Goal: Find specific page/section

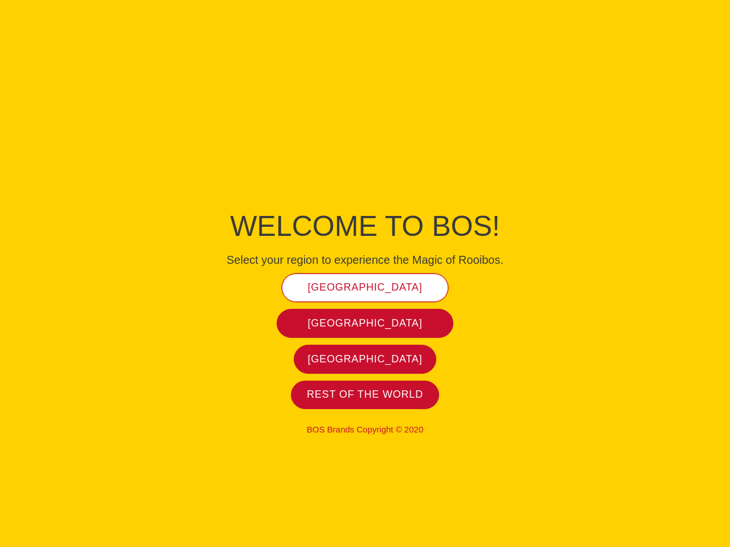
click at [365, 287] on span "[GEOGRAPHIC_DATA]" at bounding box center [365, 287] width 115 height 13
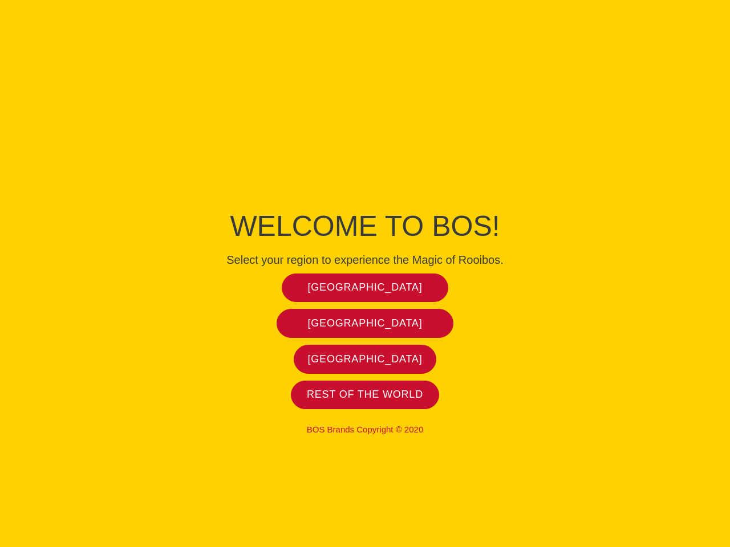
click at [365, 323] on span "[GEOGRAPHIC_DATA]" at bounding box center [365, 323] width 115 height 13
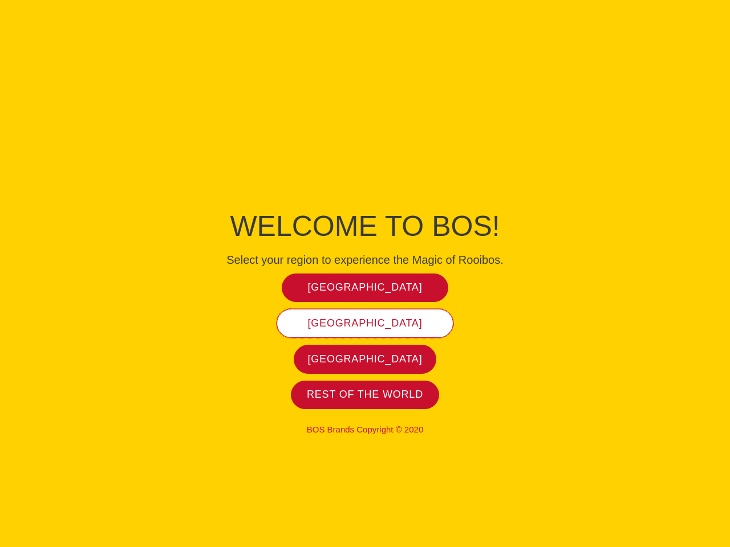
click at [365, 323] on span "[GEOGRAPHIC_DATA]" at bounding box center [365, 323] width 115 height 13
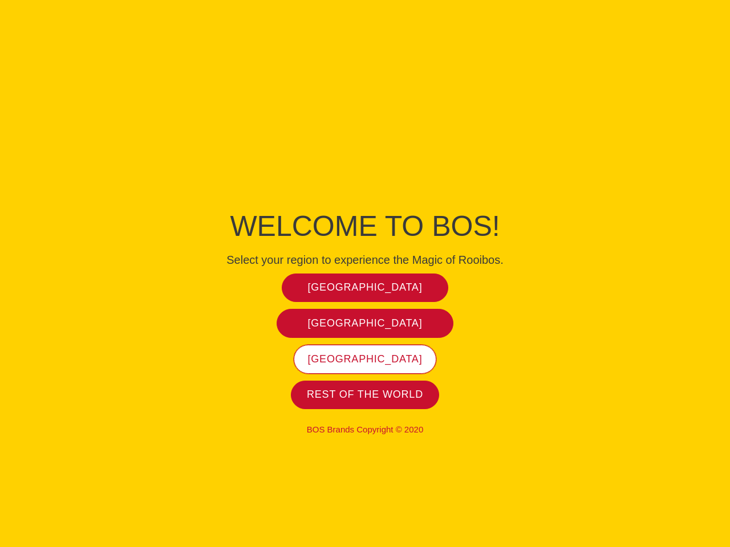
click at [365, 359] on span "[GEOGRAPHIC_DATA]" at bounding box center [365, 359] width 115 height 13
click at [365, 394] on span "Rest of the world" at bounding box center [365, 394] width 116 height 13
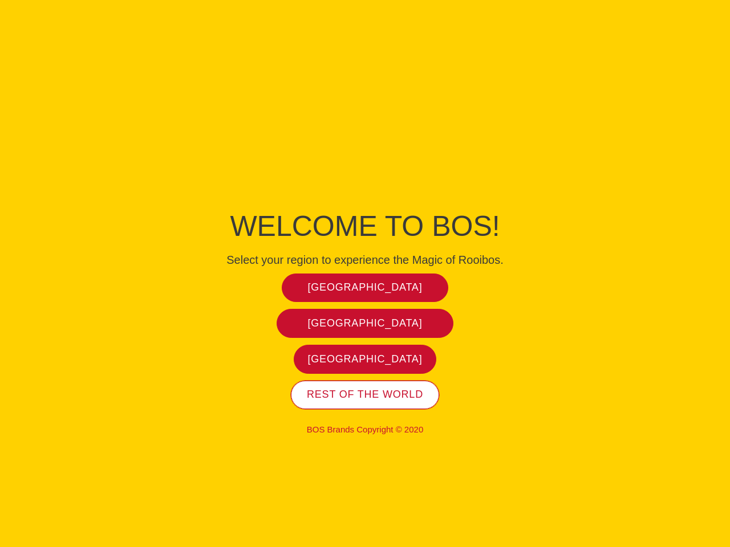
click at [365, 394] on span "Rest of the world" at bounding box center [365, 394] width 116 height 13
